Goal: Information Seeking & Learning: Learn about a topic

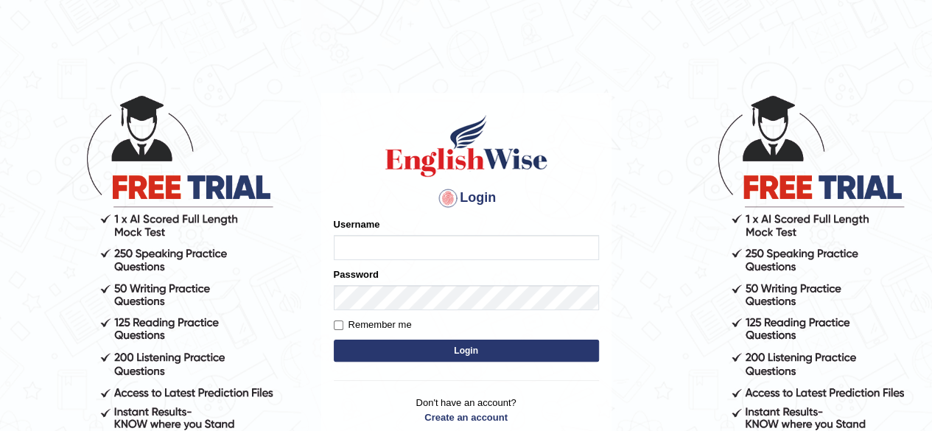
type input "PujaC"
click at [442, 351] on button "Login" at bounding box center [466, 351] width 265 height 22
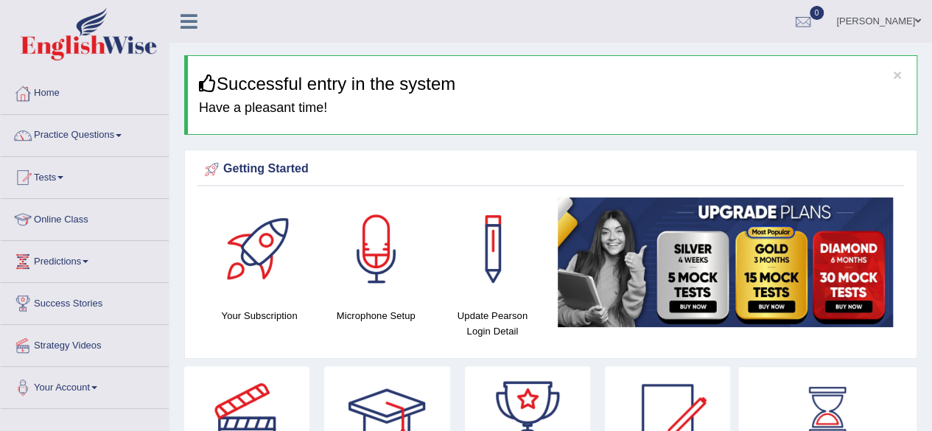
click at [122, 132] on link "Practice Questions" at bounding box center [85, 133] width 168 height 37
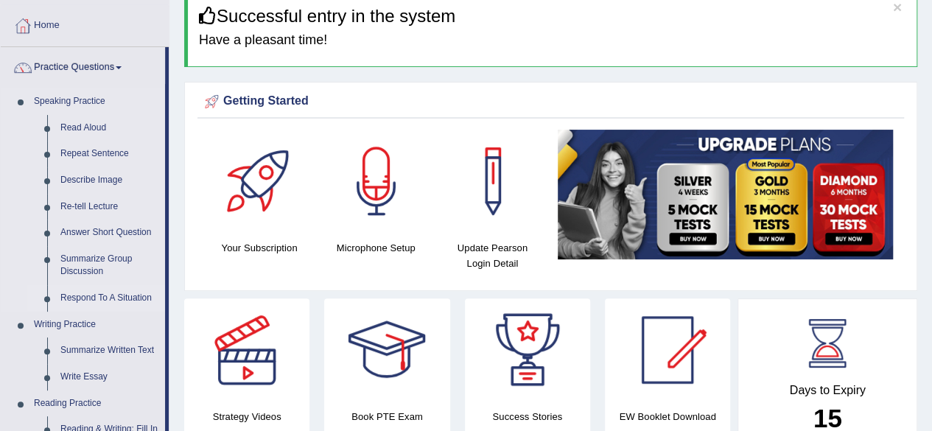
scroll to position [88, 0]
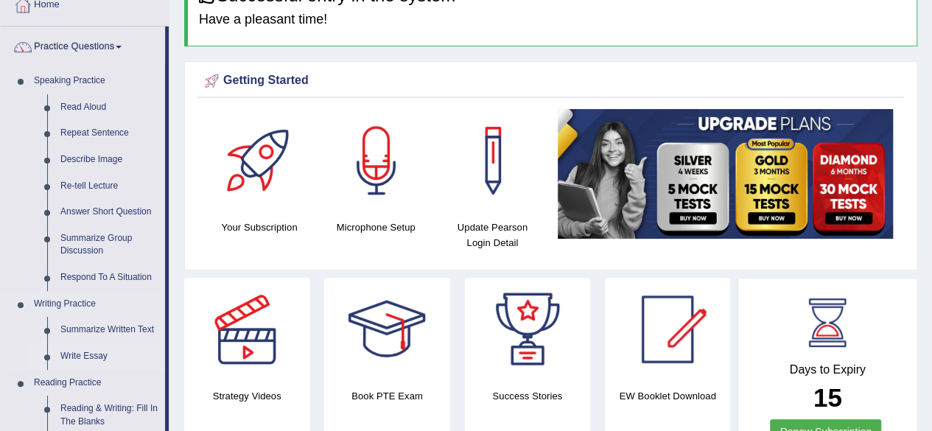
click at [82, 357] on link "Write Essay" at bounding box center [109, 356] width 111 height 27
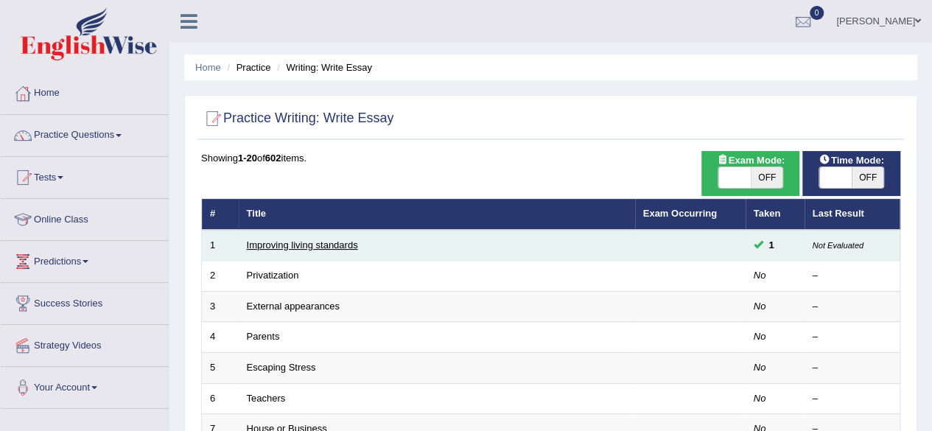
click at [308, 245] on link "Improving living standards" at bounding box center [302, 244] width 111 height 11
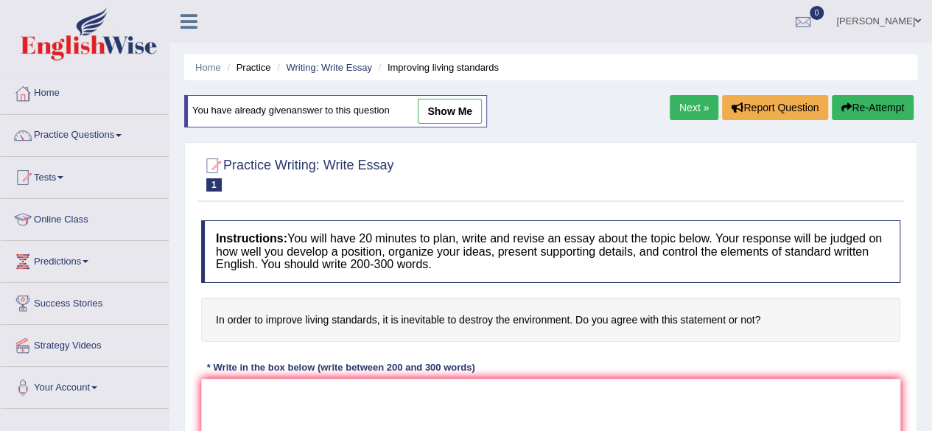
click at [460, 106] on link "show me" at bounding box center [450, 111] width 64 height 25
type textarea "The growing influence of in order to improve living standards, it is inevitable…"
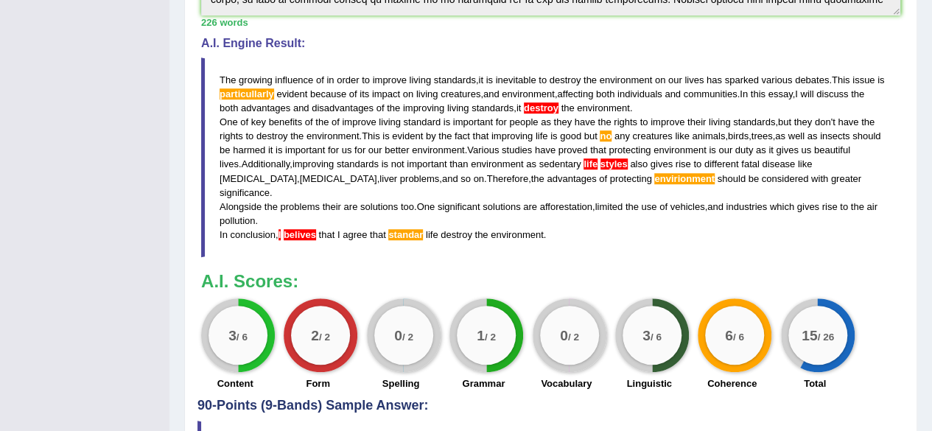
scroll to position [525, 0]
